Goal: Information Seeking & Learning: Learn about a topic

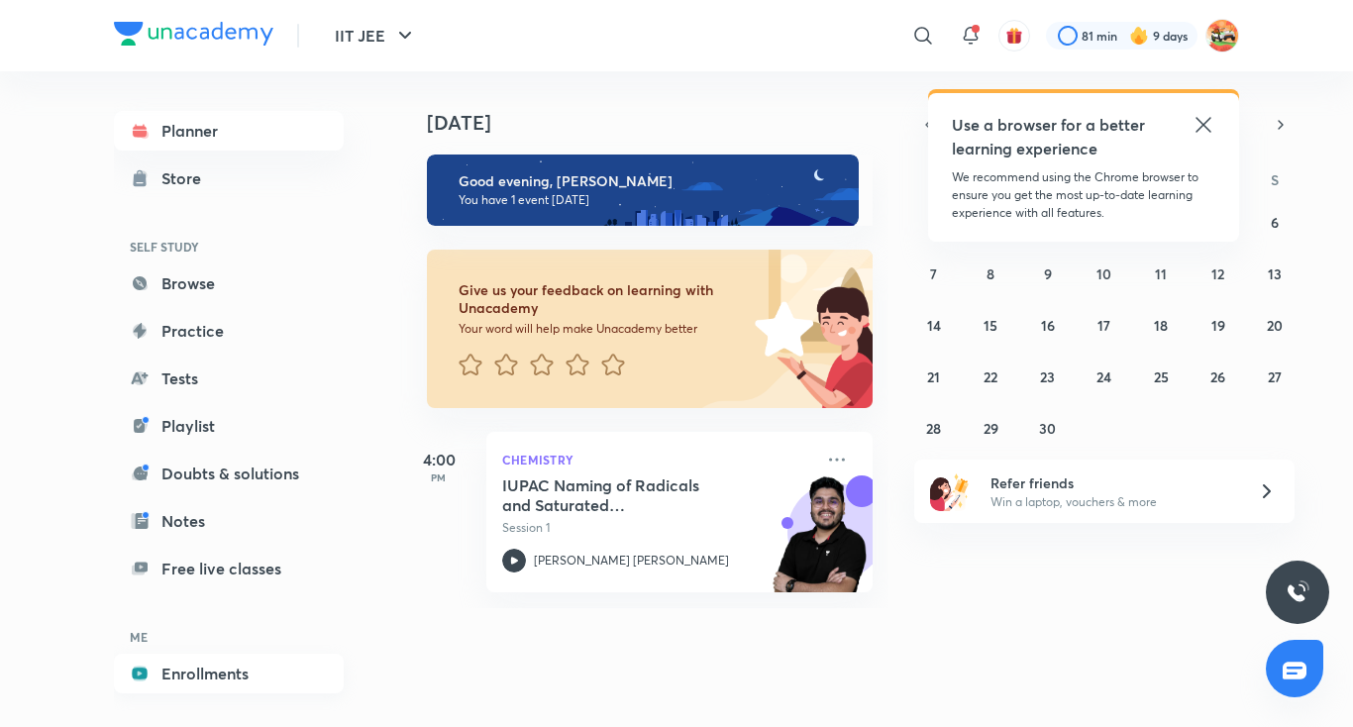
click at [184, 675] on link "Enrollments" at bounding box center [229, 674] width 230 height 40
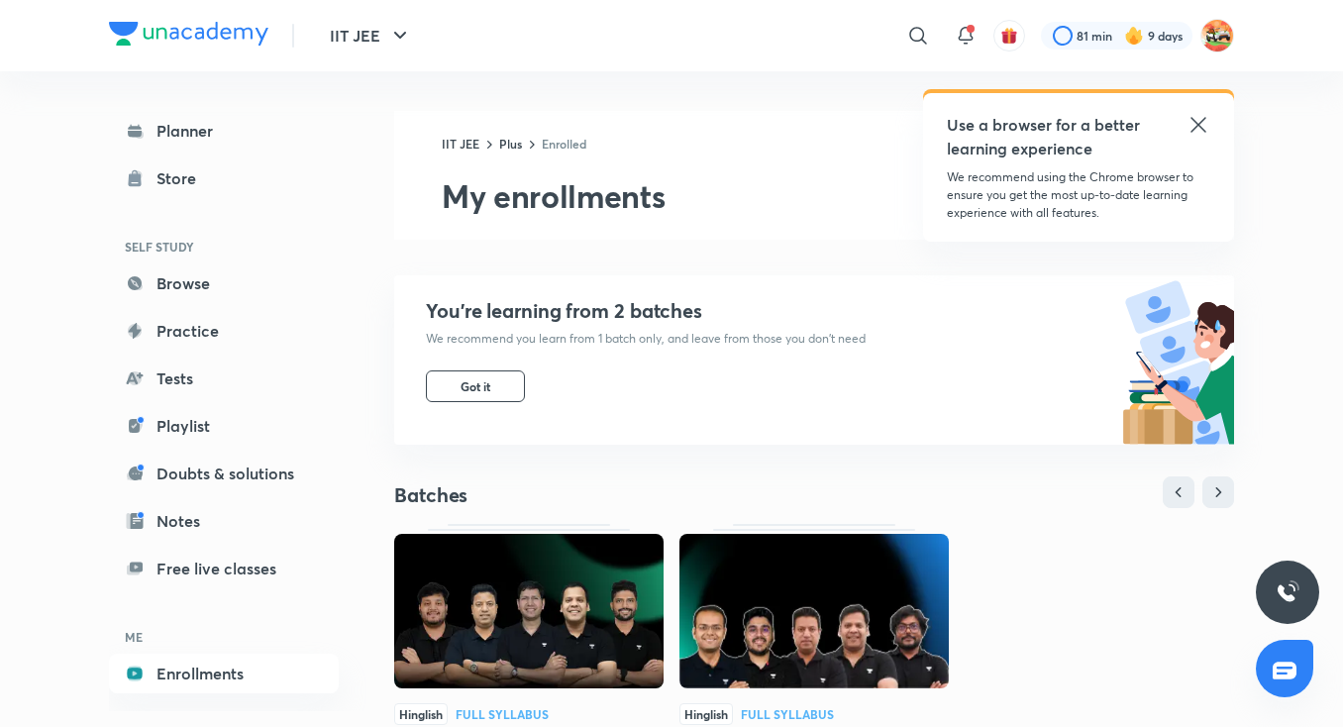
click at [1192, 130] on icon at bounding box center [1197, 124] width 15 height 15
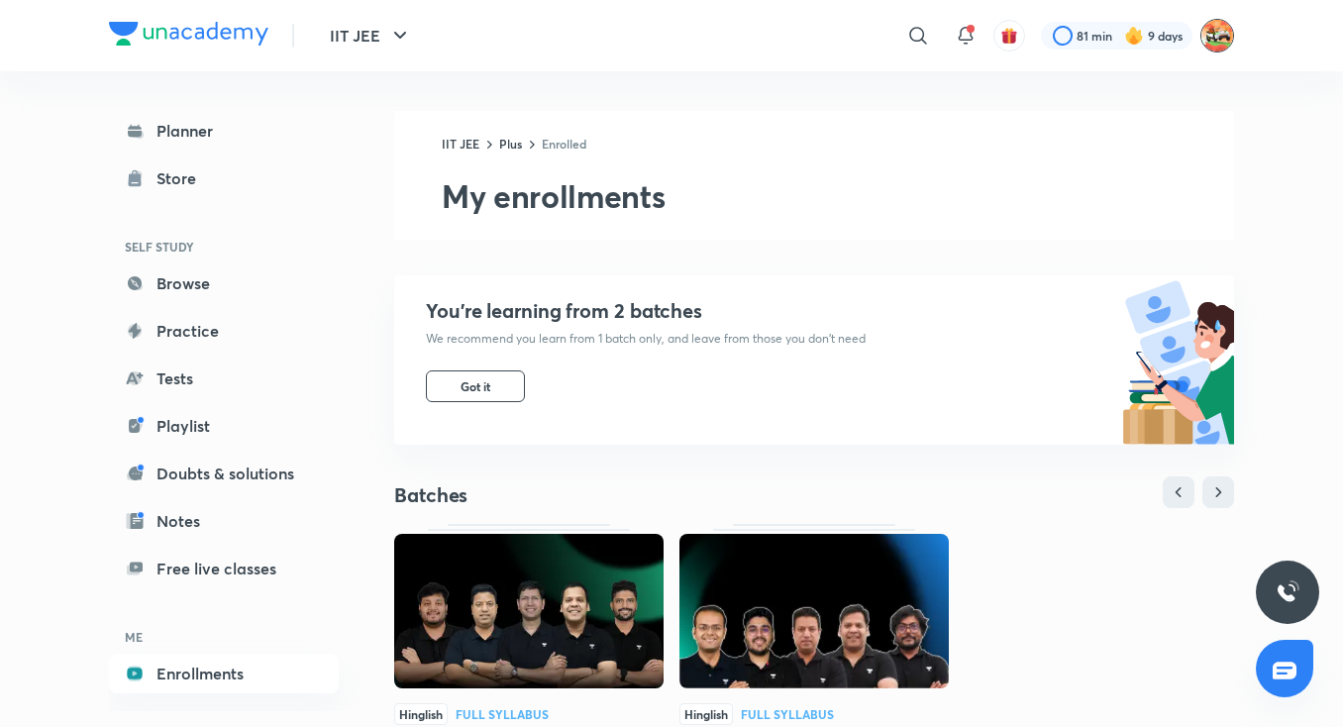
click at [1211, 30] on img at bounding box center [1217, 36] width 34 height 34
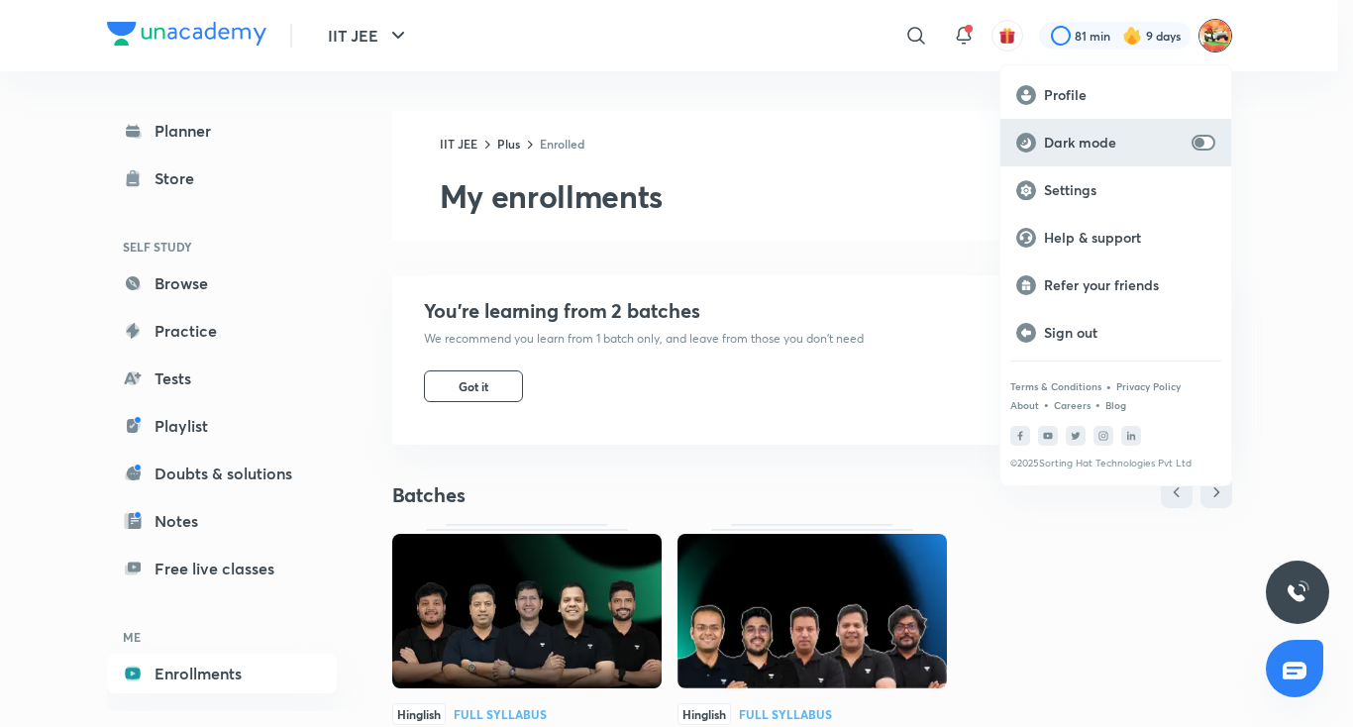
click at [1185, 137] on div "Dark mode" at bounding box center [1115, 143] width 231 height 48
checkbox input "true"
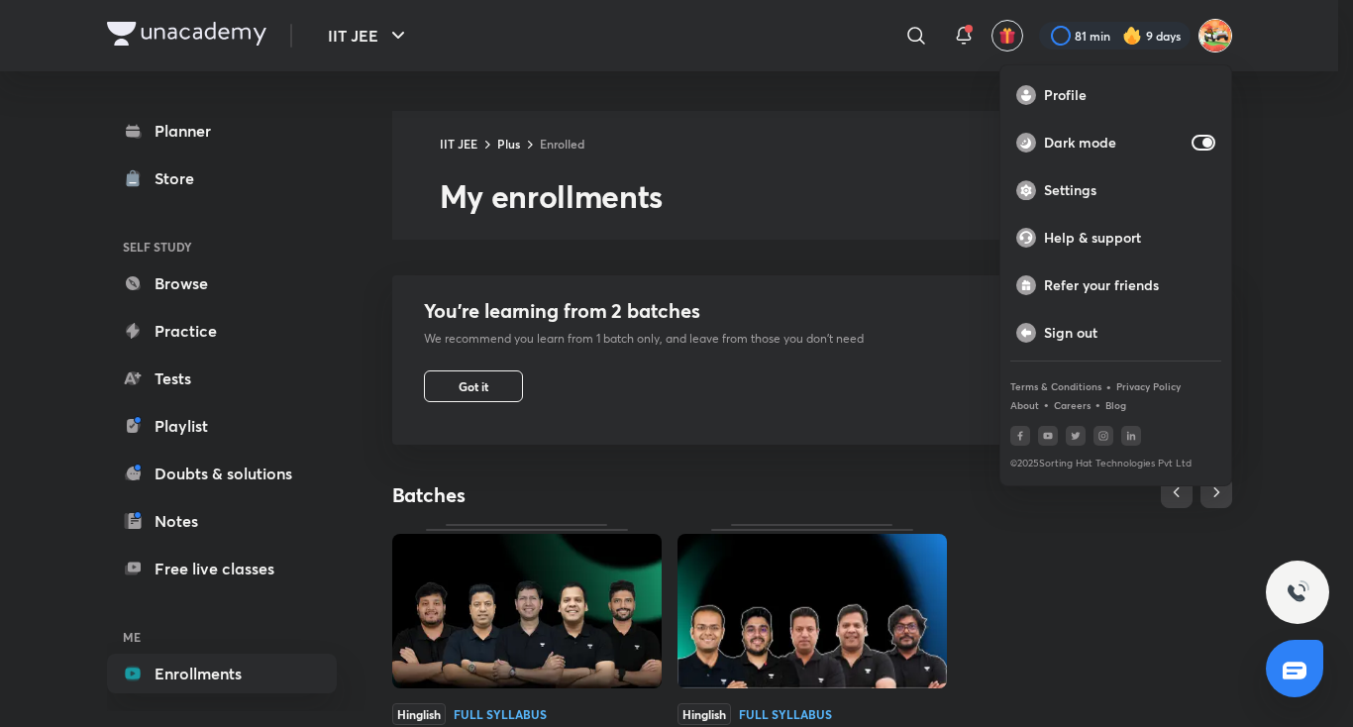
click at [901, 191] on div at bounding box center [676, 363] width 1353 height 727
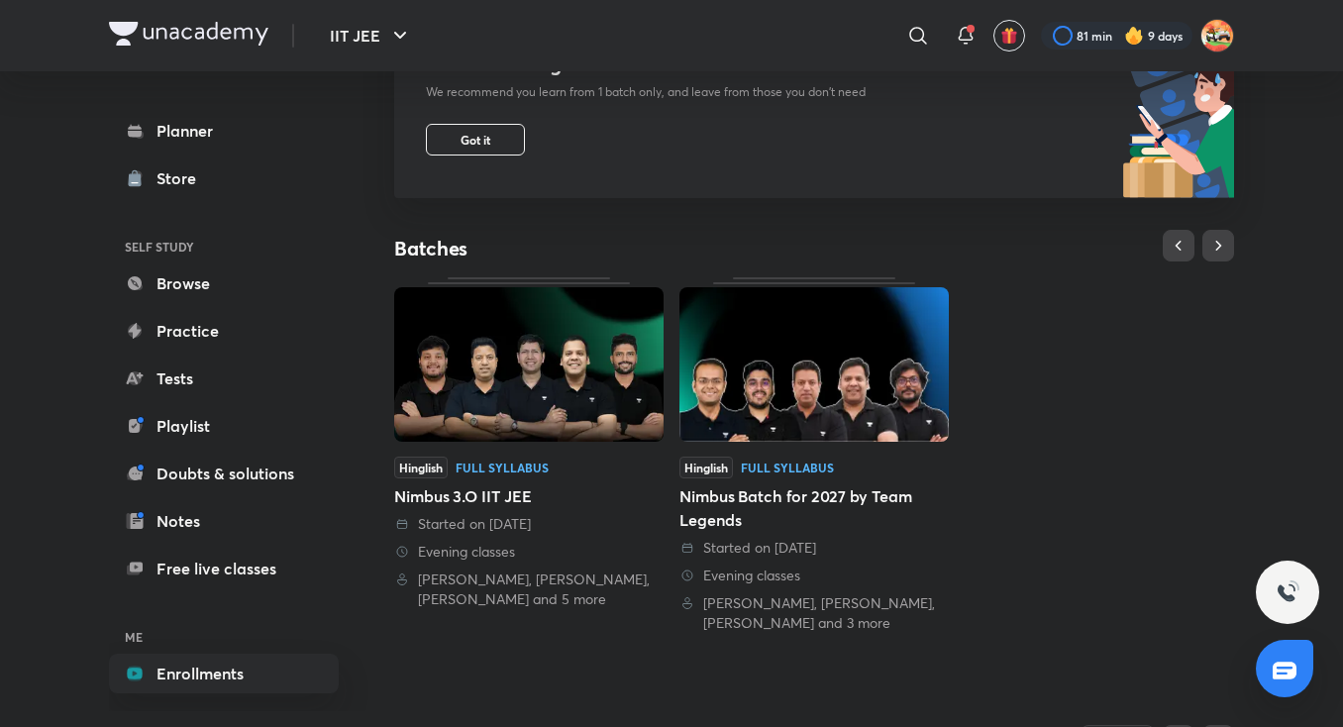
scroll to position [251, 0]
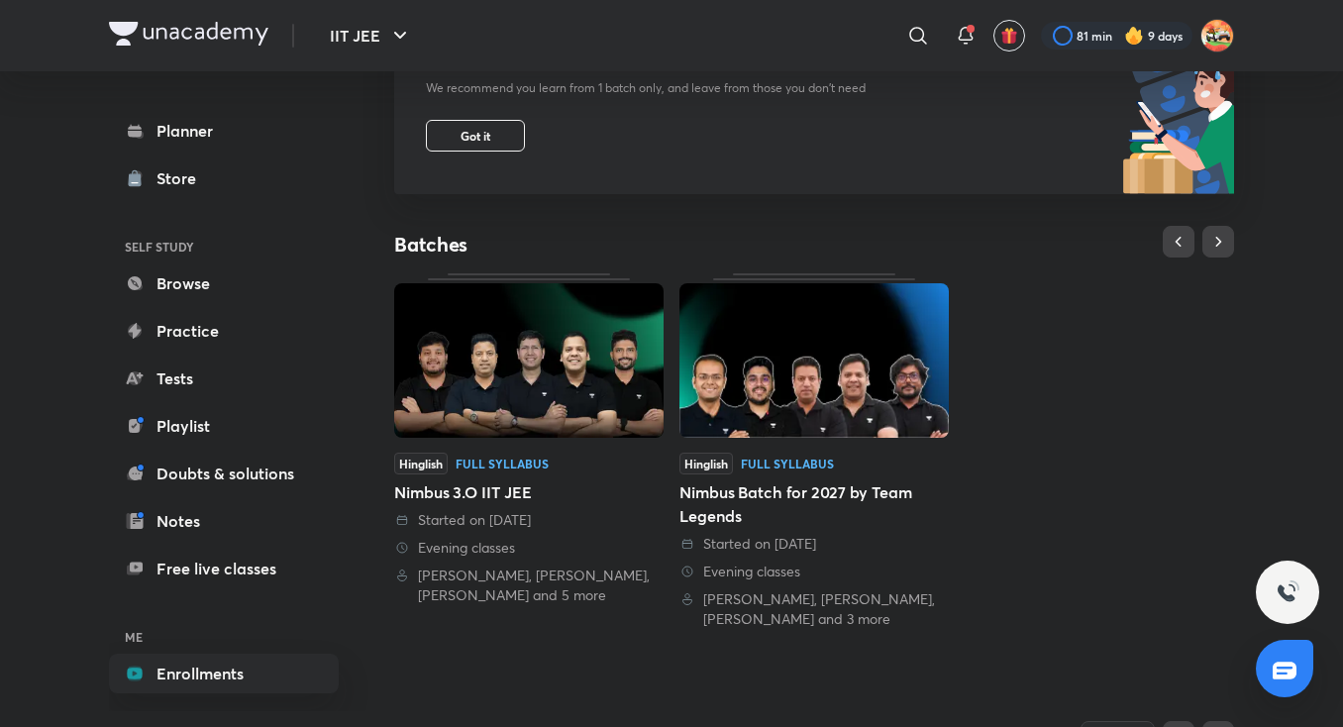
click at [629, 377] on img at bounding box center [528, 360] width 269 height 154
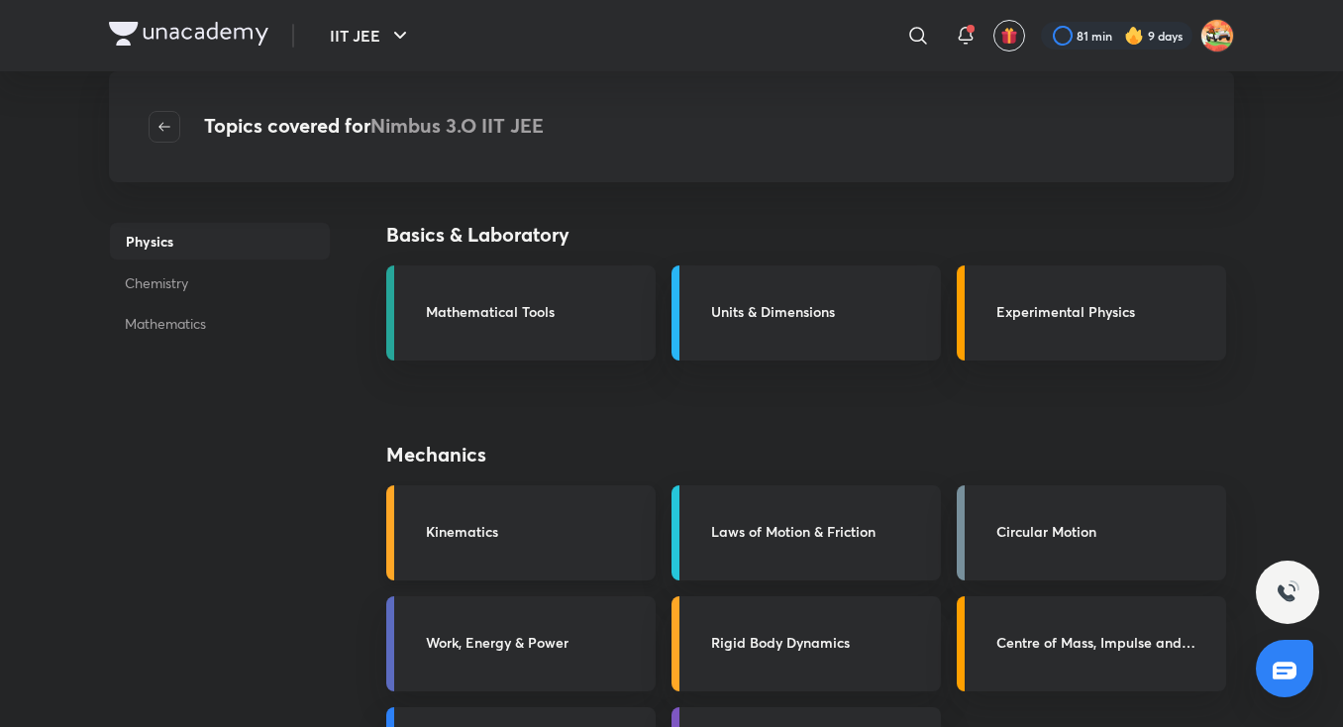
click at [587, 533] on h3 "Kinematics" at bounding box center [535, 531] width 218 height 21
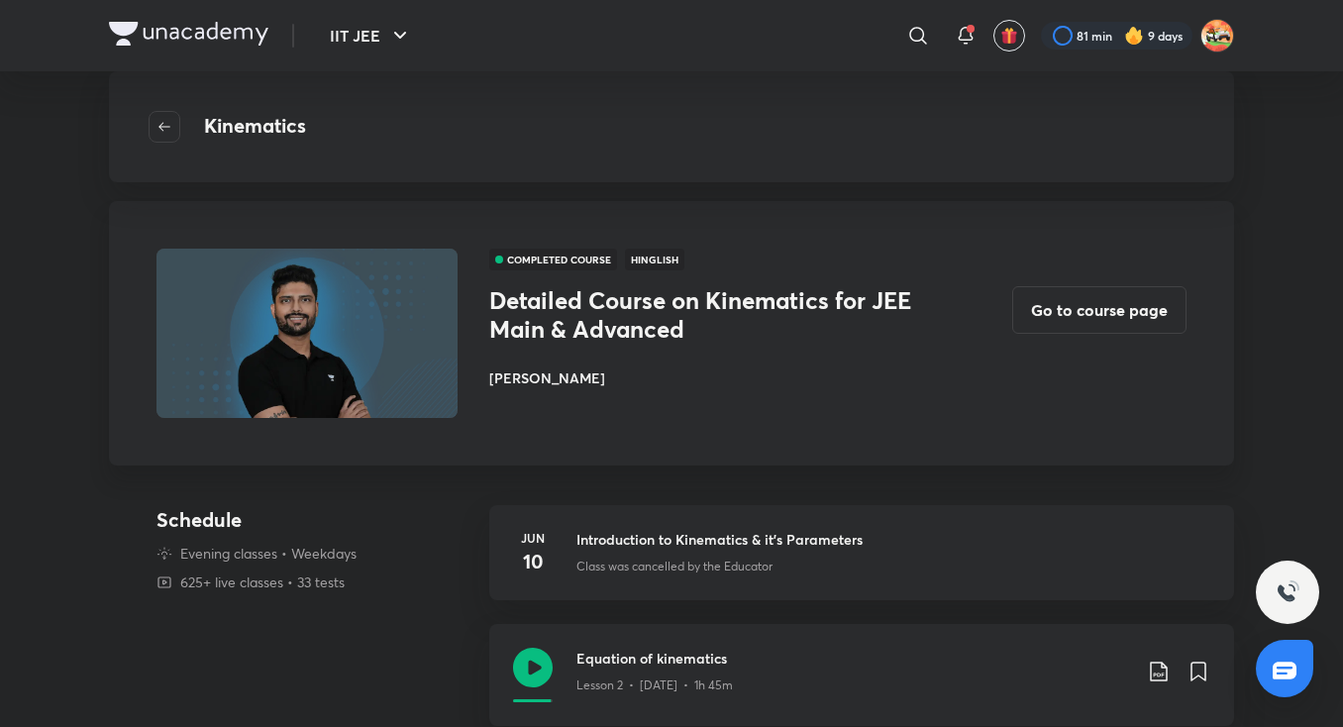
scroll to position [15, 0]
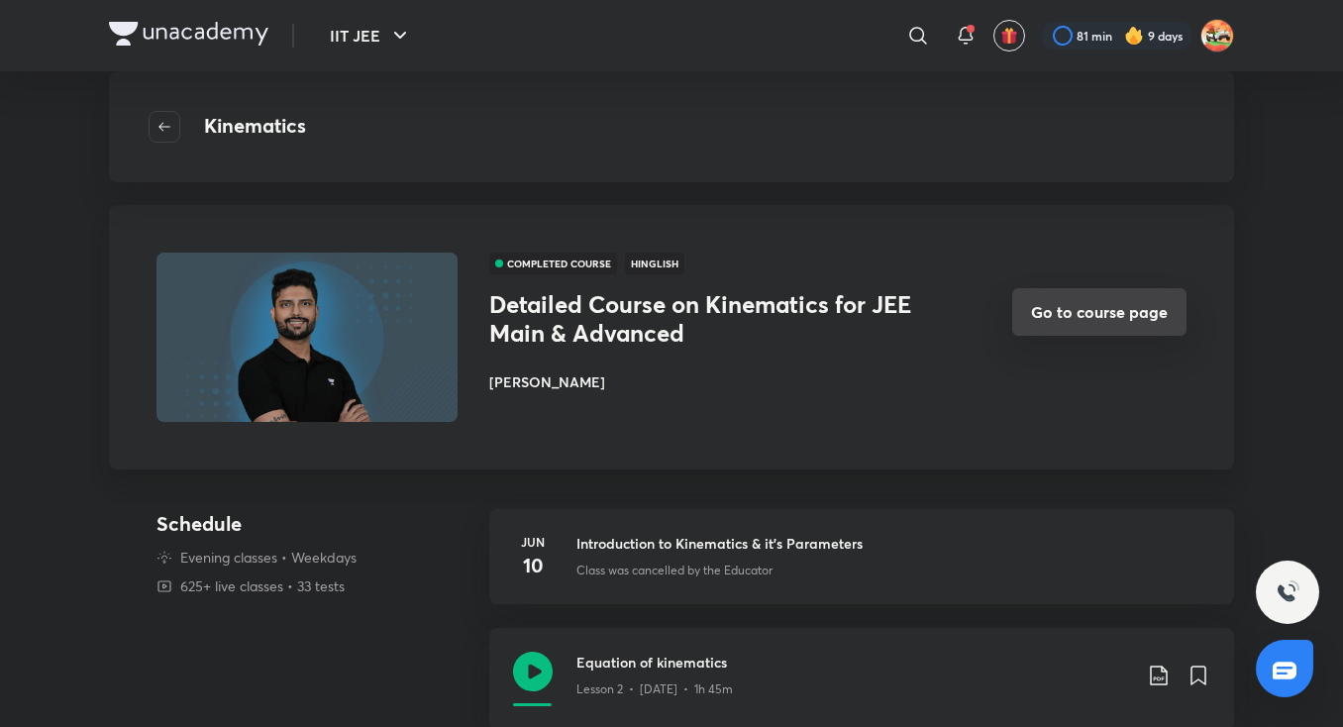
click at [1068, 315] on button "Go to course page" at bounding box center [1099, 312] width 174 height 48
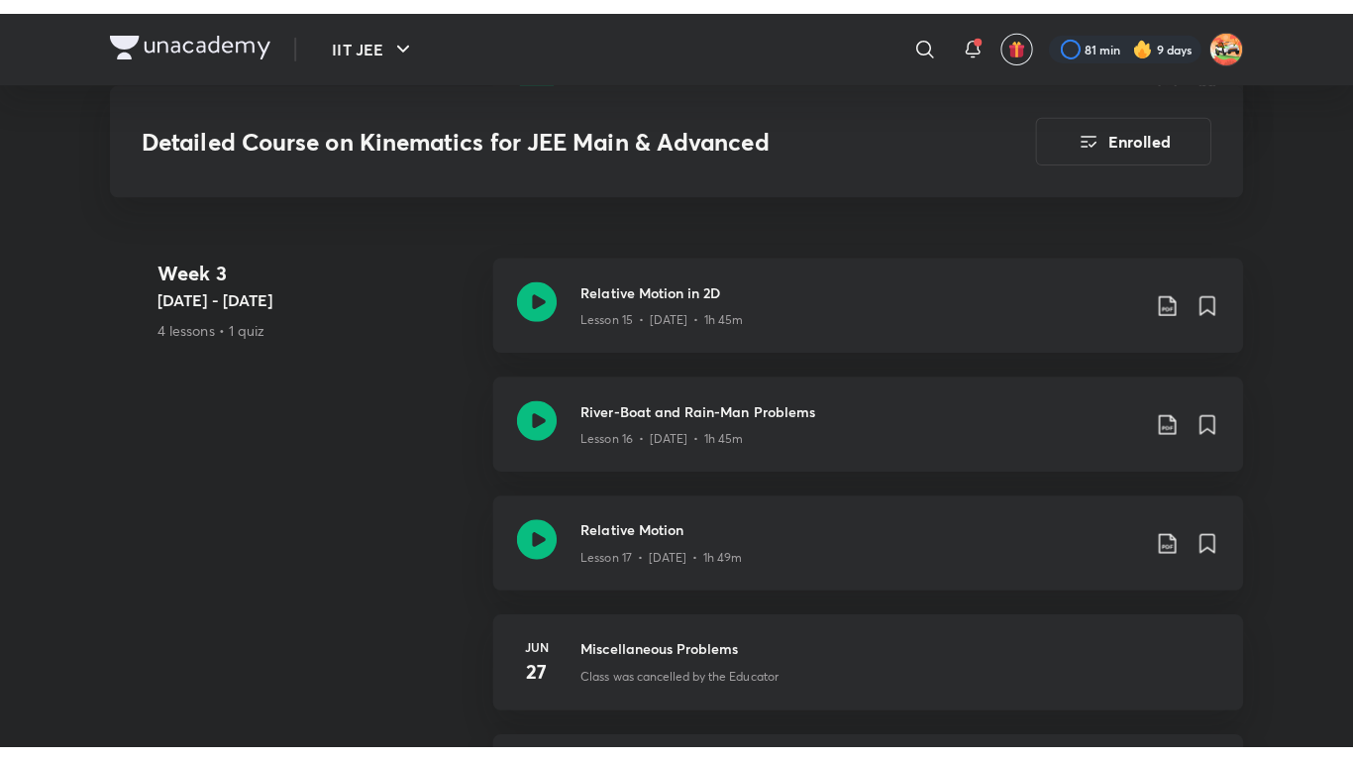
scroll to position [3035, 0]
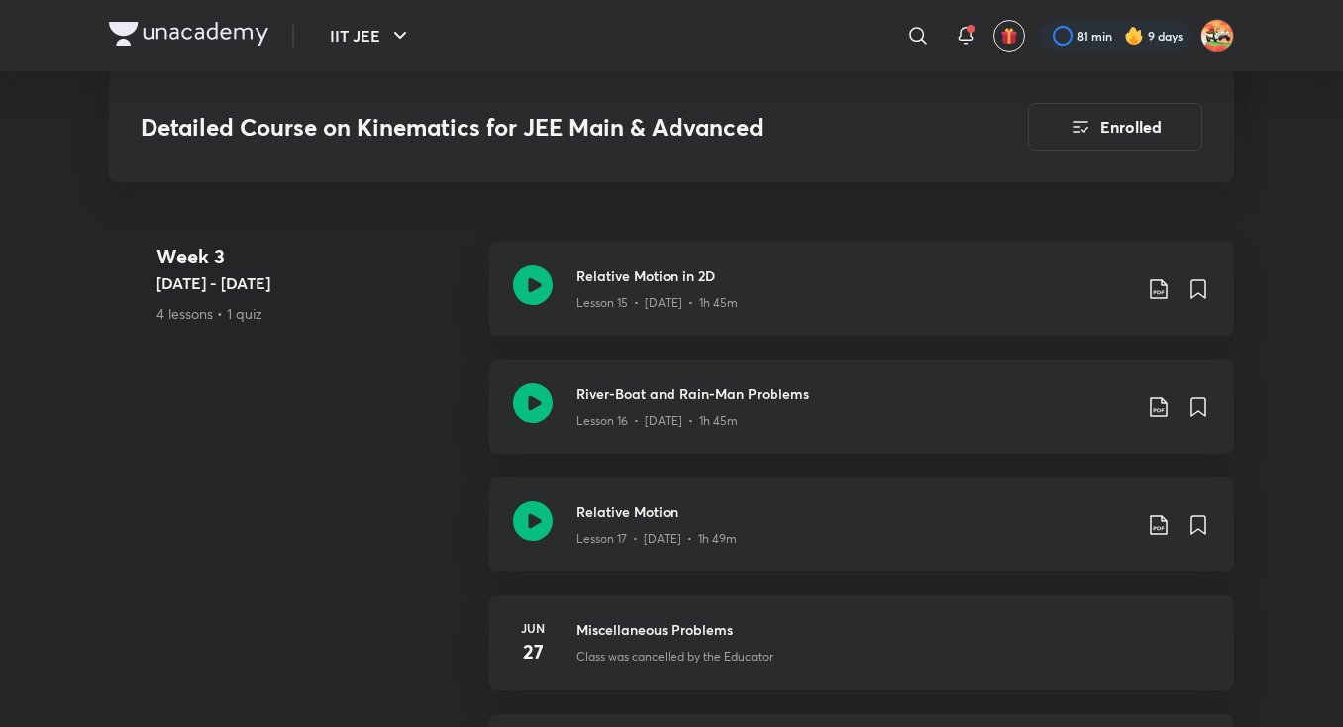
click at [542, 393] on icon at bounding box center [533, 403] width 40 height 40
